Goal: Communication & Community: Ask a question

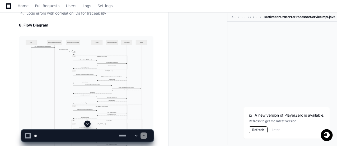
click at [259, 130] on button "Refresh" at bounding box center [258, 129] width 19 height 7
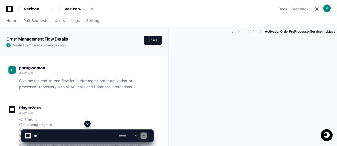
click at [89, 124] on span at bounding box center [87, 123] width 4 height 4
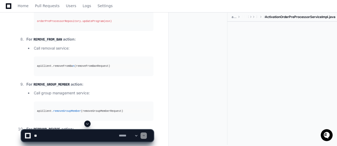
scroll to position [2246, 0]
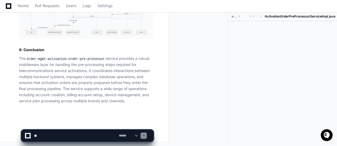
click at [76, 132] on textarea at bounding box center [75, 136] width 85 height 12
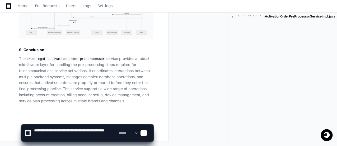
click at [102, 130] on textarea at bounding box center [75, 132] width 85 height 17
click at [109, 130] on textarea at bounding box center [75, 132] width 85 height 17
click at [101, 129] on textarea at bounding box center [75, 132] width 85 height 17
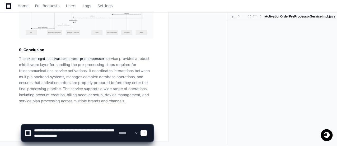
drag, startPoint x: 70, startPoint y: 135, endPoint x: 86, endPoint y: 136, distance: 16.2
click at [86, 136] on textarea at bounding box center [75, 132] width 85 height 17
click at [104, 135] on textarea at bounding box center [75, 132] width 85 height 17
paste textarea "********"
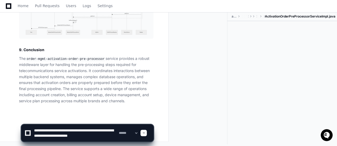
click at [35, 139] on textarea at bounding box center [75, 132] width 85 height 17
click at [54, 143] on div "**********" at bounding box center [87, 130] width 133 height 31
click at [52, 139] on textarea at bounding box center [75, 132] width 85 height 17
type textarea "**********"
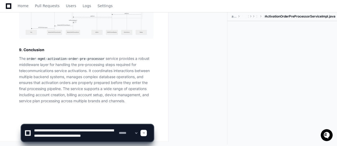
click at [79, 138] on textarea at bounding box center [75, 132] width 85 height 17
click at [81, 138] on textarea at bounding box center [75, 132] width 85 height 17
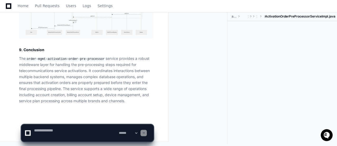
scroll to position [0, 0]
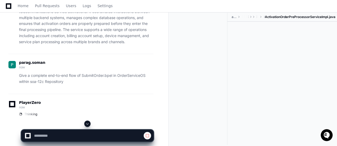
click at [88, 124] on span at bounding box center [87, 123] width 4 height 4
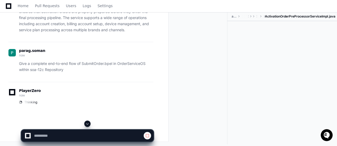
scroll to position [2317, 0]
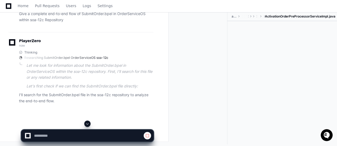
click at [87, 124] on span at bounding box center [87, 123] width 4 height 4
